Goal: Information Seeking & Learning: Learn about a topic

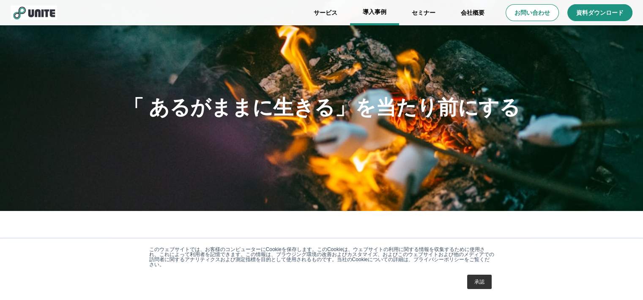
click at [377, 12] on link "導入事例" at bounding box center [374, 12] width 49 height 25
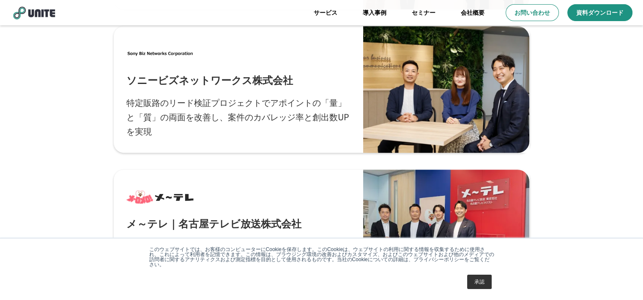
scroll to position [558, 0]
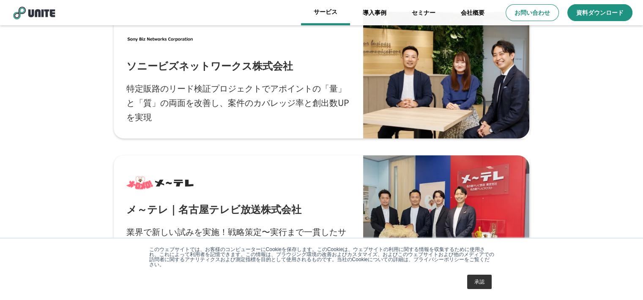
click at [333, 11] on link "サービス" at bounding box center [325, 12] width 49 height 25
click at [473, 15] on link "会社概要" at bounding box center [472, 12] width 49 height 25
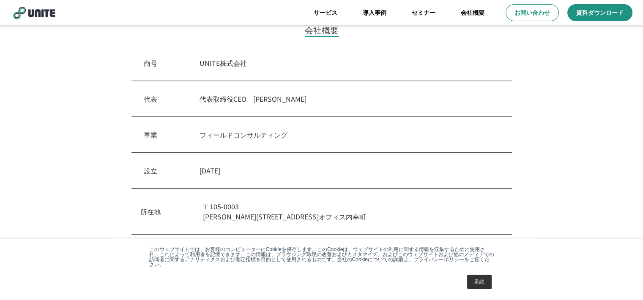
scroll to position [219, 0]
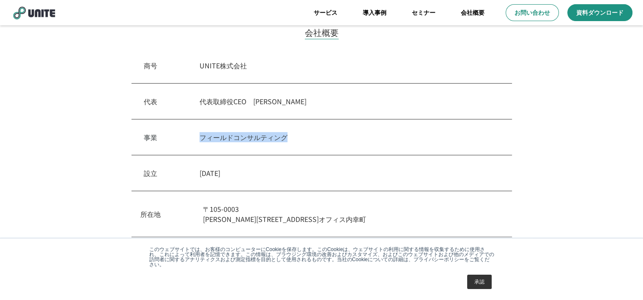
drag, startPoint x: 291, startPoint y: 137, endPoint x: 205, endPoint y: 137, distance: 86.2
click at [205, 137] on p "フィールドコンサルティング" at bounding box center [349, 137] width 300 height 10
copy p "フィールドコンサルティング"
click at [78, 165] on div "会社概要 商号　 UNITE株式会社 代表　 代表取締役CEO　[PERSON_NAME] 事業　 フィールドコンサルティング 設立　 [DATE] 所在地 …" at bounding box center [321, 178] width 642 height 372
